Goal: Information Seeking & Learning: Learn about a topic

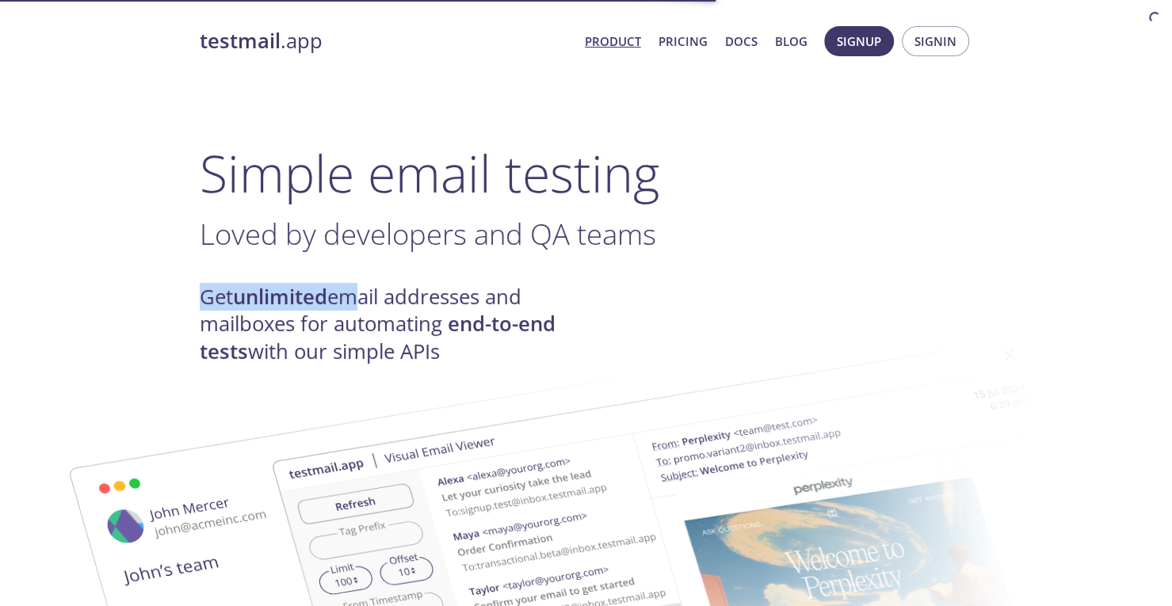
drag, startPoint x: 189, startPoint y: 285, endPoint x: 357, endPoint y: 303, distance: 169.0
click at [404, 333] on img at bounding box center [698, 583] width 856 height 537
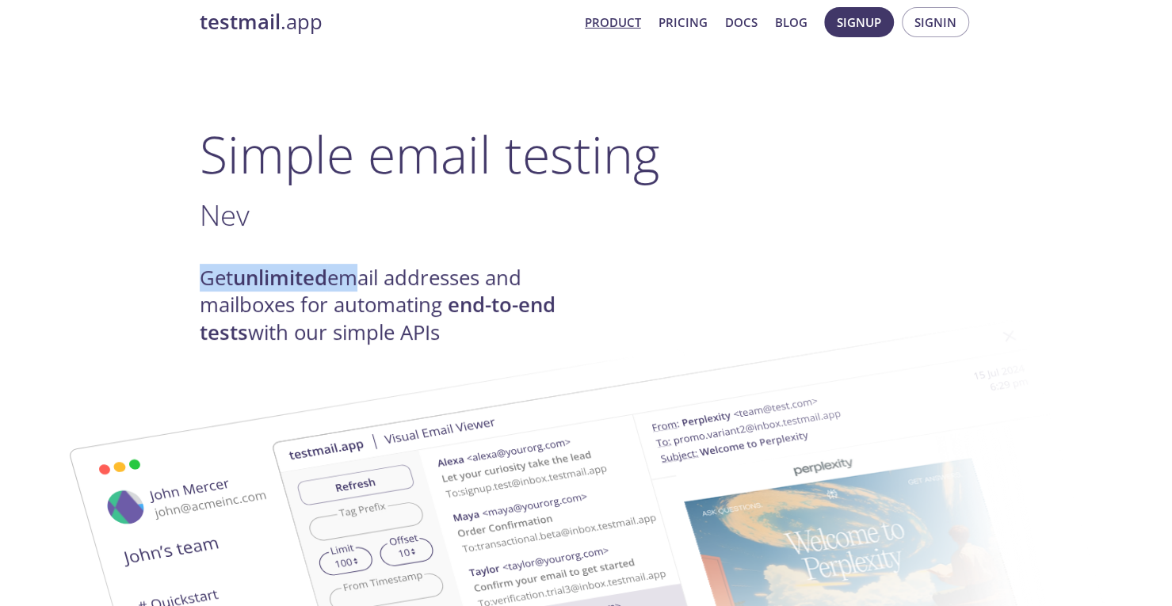
scroll to position [158, 0]
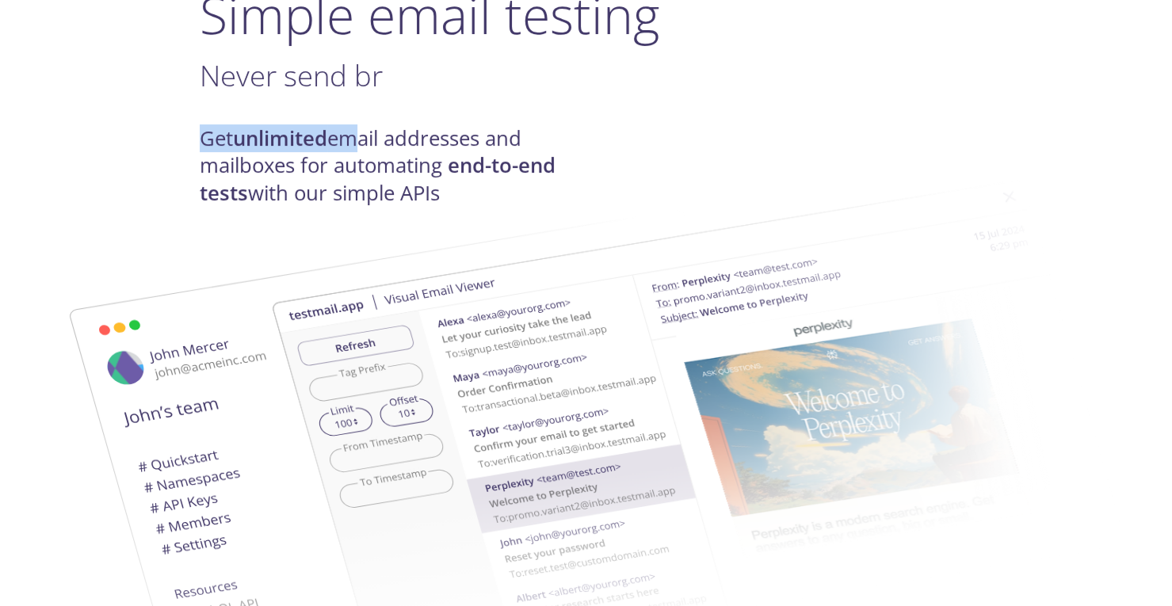
click at [347, 168] on img at bounding box center [698, 425] width 856 height 537
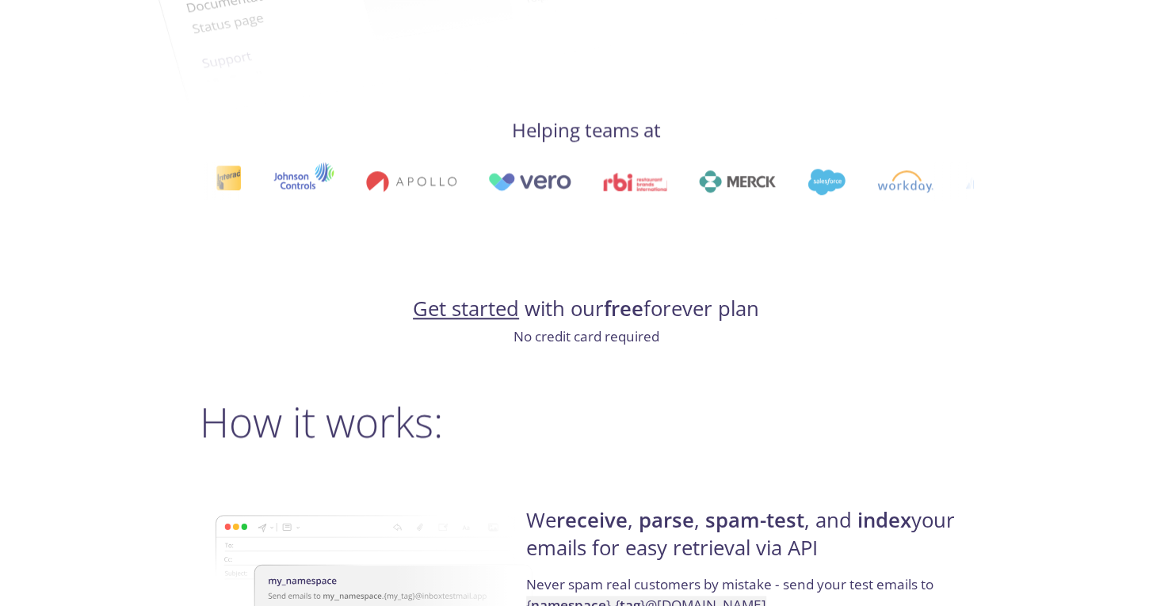
scroll to position [872, 0]
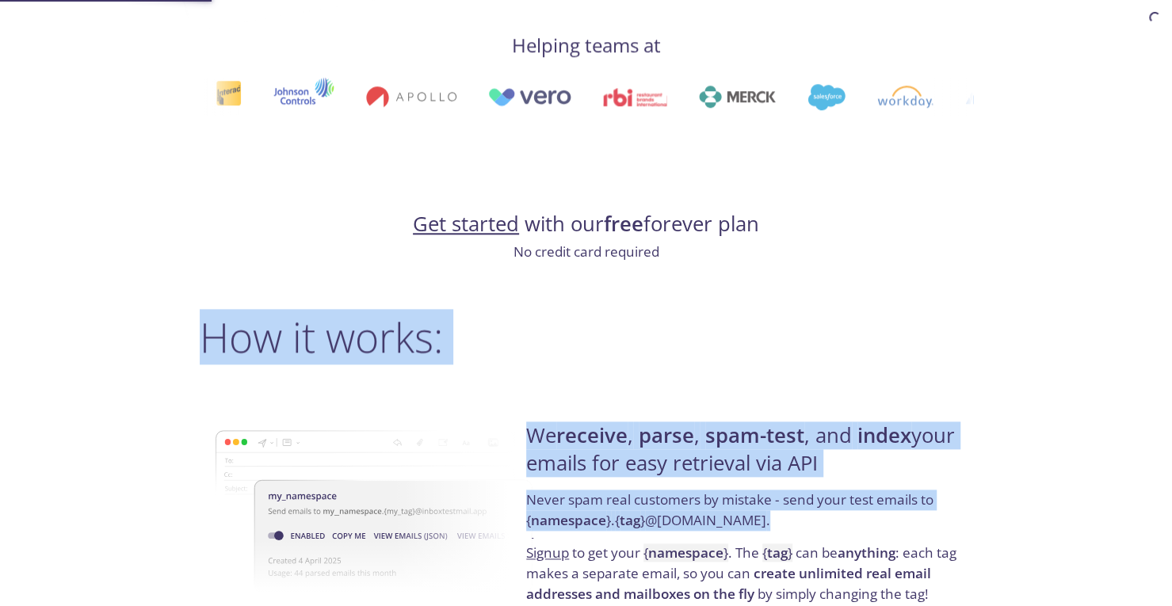
drag, startPoint x: 442, startPoint y: 375, endPoint x: 930, endPoint y: 531, distance: 512.5
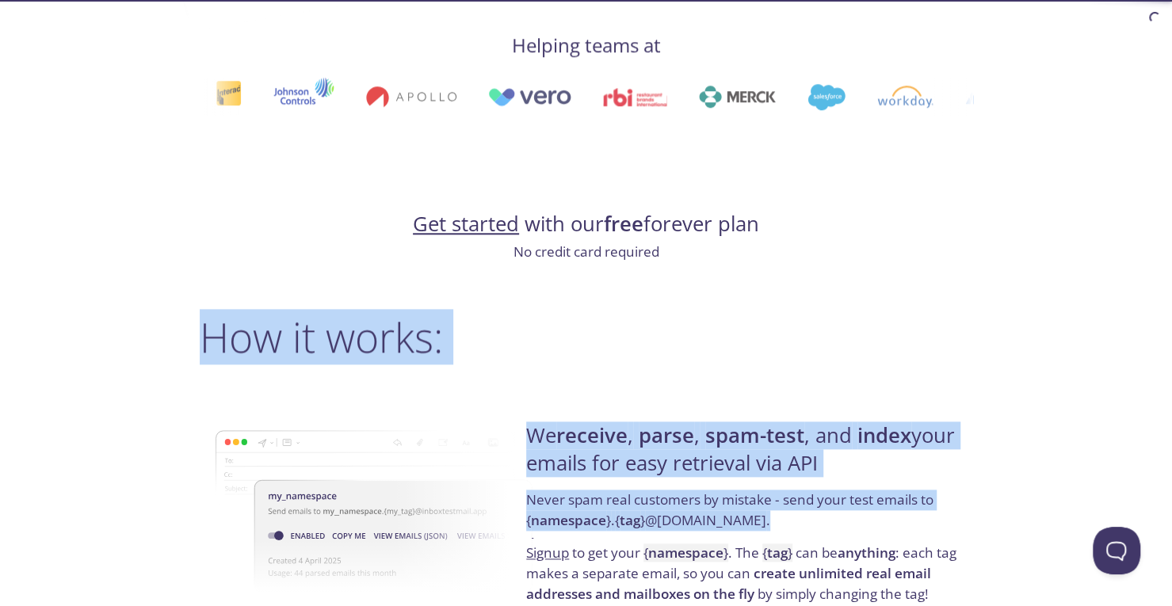
scroll to position [0, 0]
click at [746, 459] on h4 "We receive , parse , spam-test , and index your emails for easy retrieval via A…" at bounding box center [746, 455] width 441 height 67
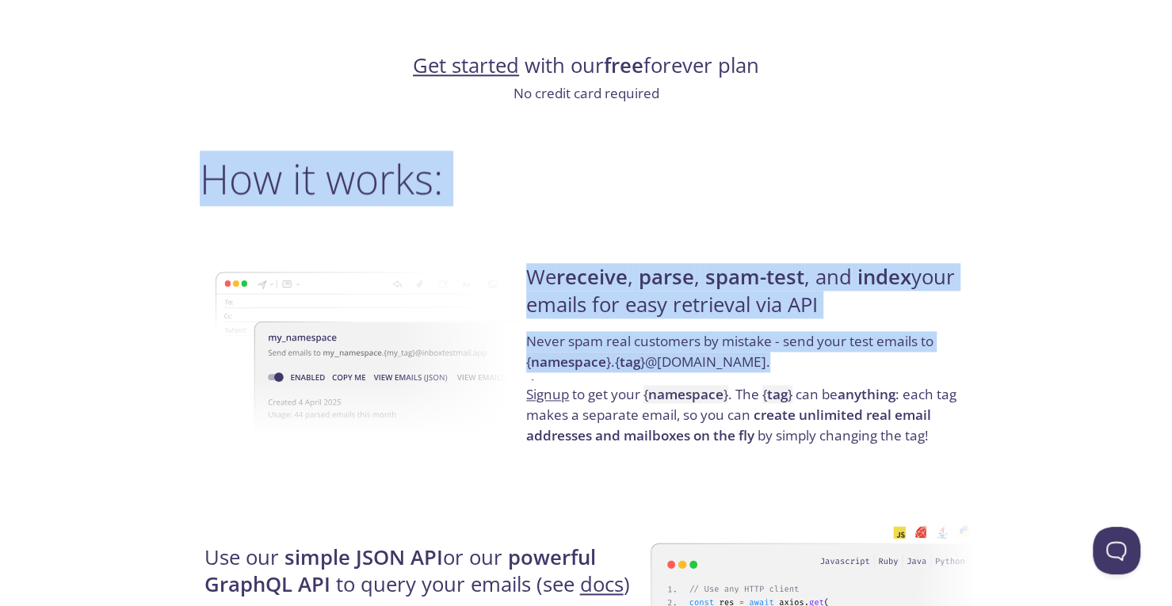
click at [710, 335] on p "Never spam real customers by mistake - send your test emails to { namespace } .…" at bounding box center [746, 357] width 441 height 53
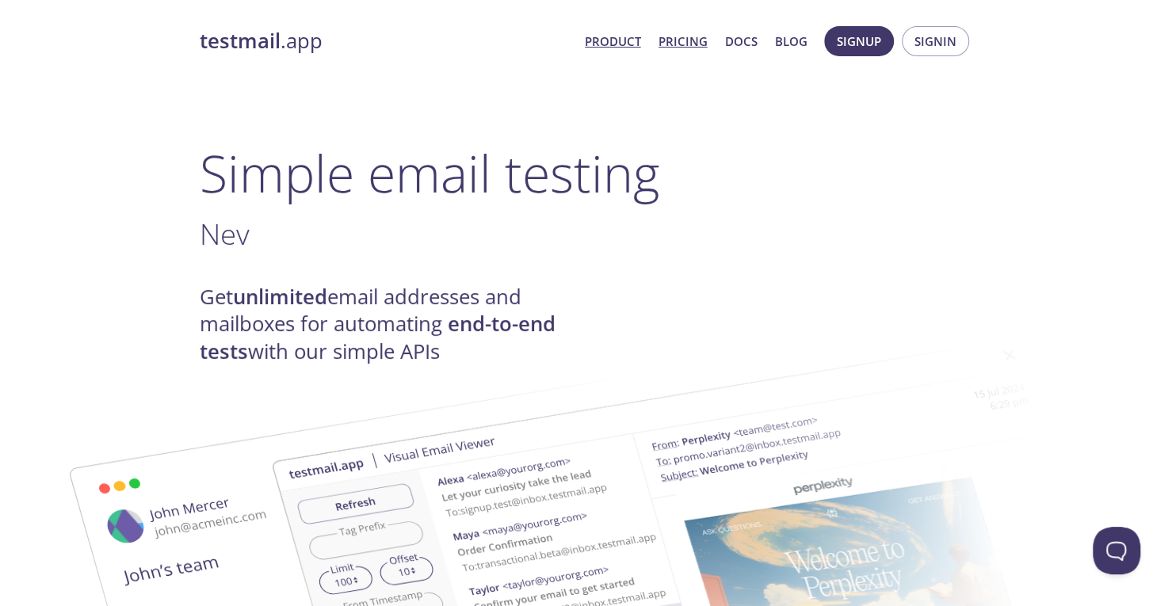
click at [694, 36] on link "Pricing" at bounding box center [683, 41] width 49 height 21
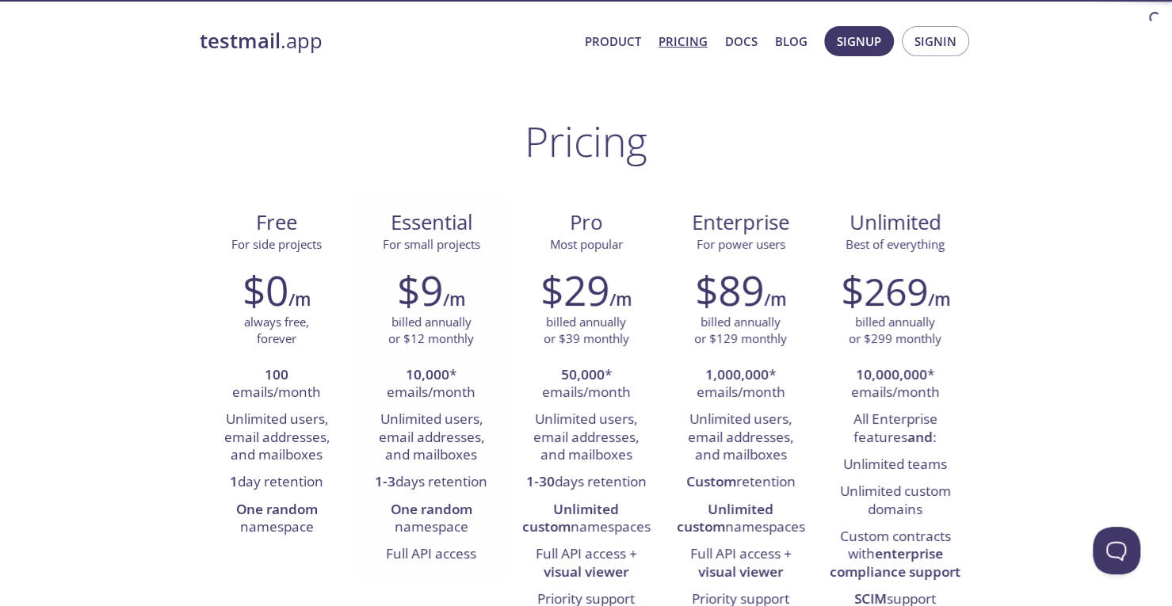
scroll to position [132, 0]
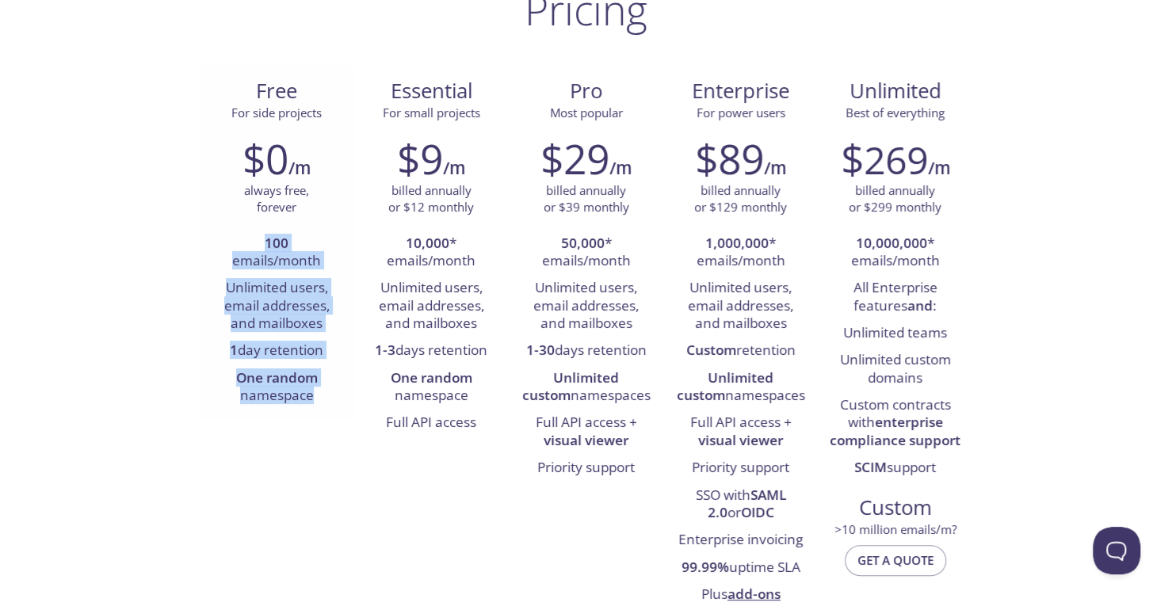
drag, startPoint x: 244, startPoint y: 235, endPoint x: 327, endPoint y: 388, distance: 173.4
click at [328, 389] on ul "100 emails/month Unlimited users, email addresses, and mailboxes 1 day retentio…" at bounding box center [277, 321] width 131 height 180
click at [294, 300] on li "Unlimited users, email addresses, and mailboxes" at bounding box center [277, 306] width 131 height 63
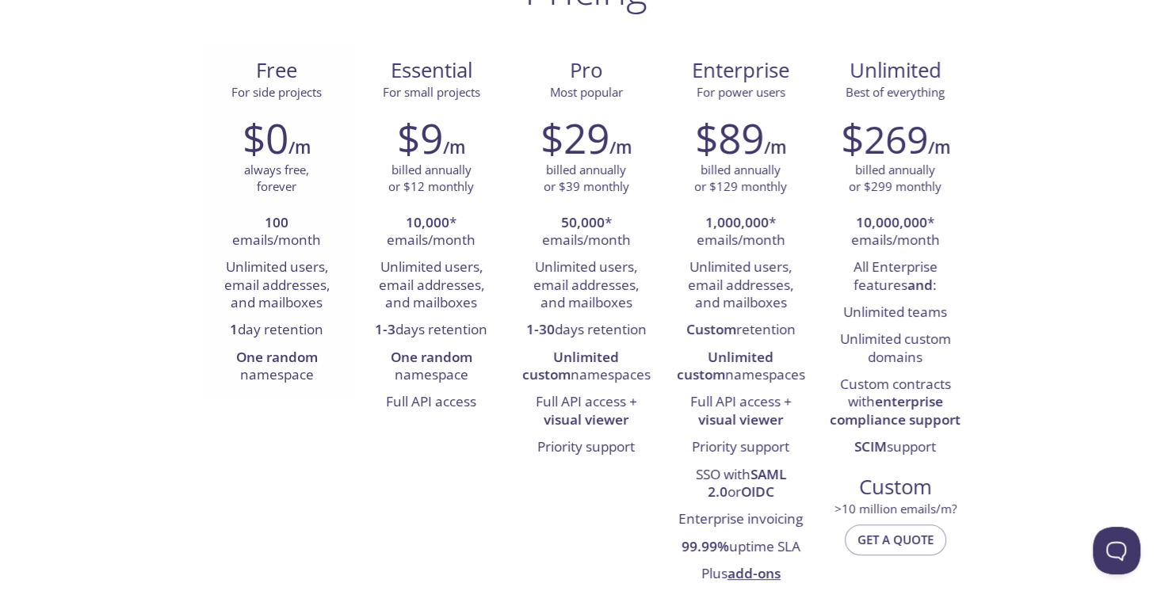
scroll to position [185, 0]
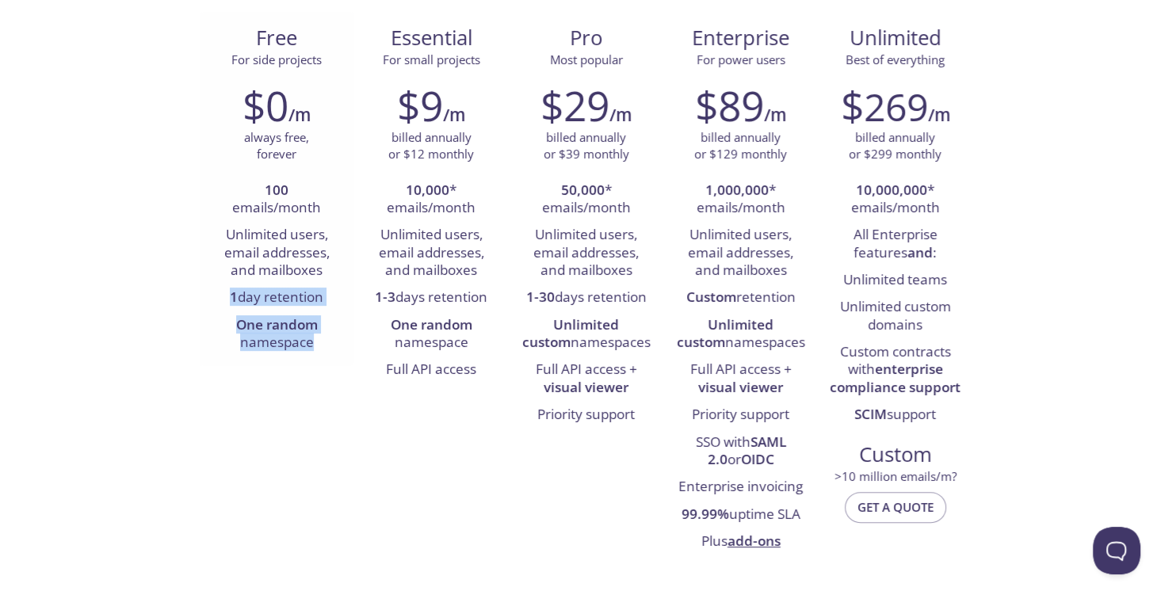
drag, startPoint x: 220, startPoint y: 294, endPoint x: 317, endPoint y: 346, distance: 109.6
click at [317, 346] on ul "100 emails/month Unlimited users, email addresses, and mailboxes 1 day retentio…" at bounding box center [277, 268] width 131 height 180
click at [258, 345] on li "One random namespace" at bounding box center [277, 334] width 131 height 45
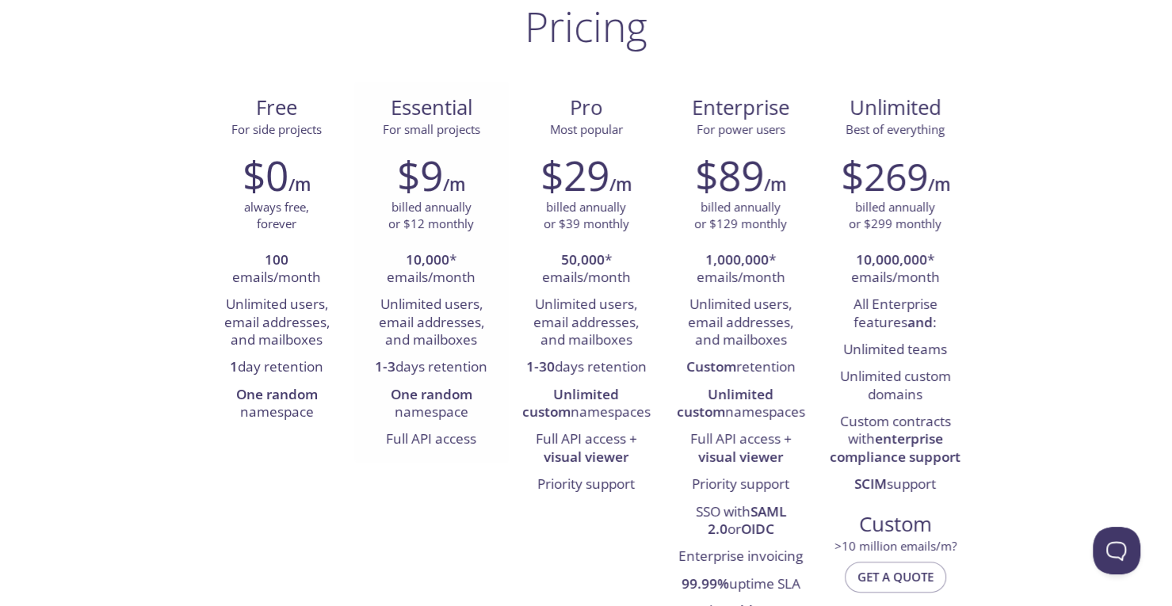
scroll to position [105, 0]
